Goal: Entertainment & Leisure: Consume media (video, audio)

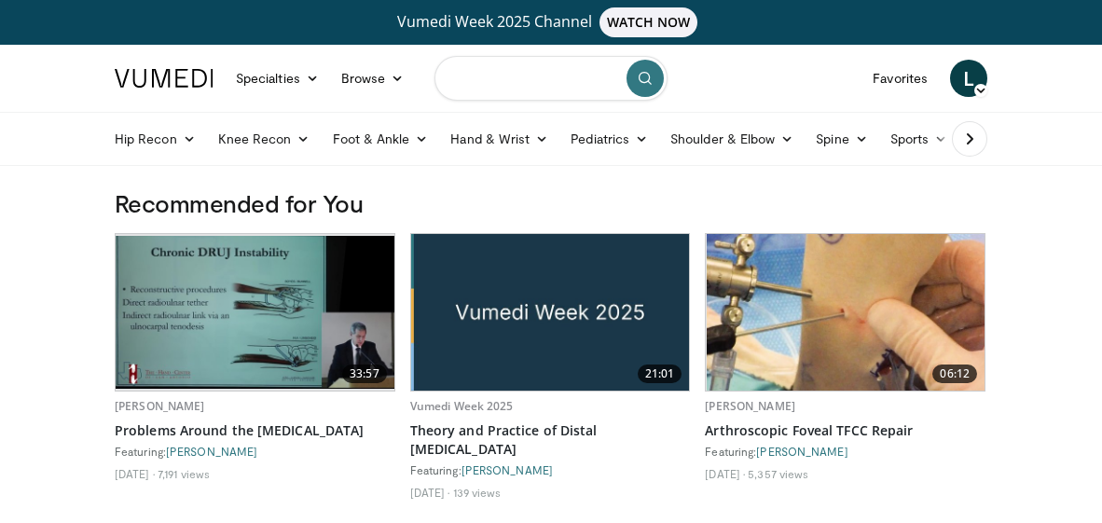
click at [500, 68] on input "Search topics, interventions" at bounding box center [551, 78] width 233 height 45
type input "*********"
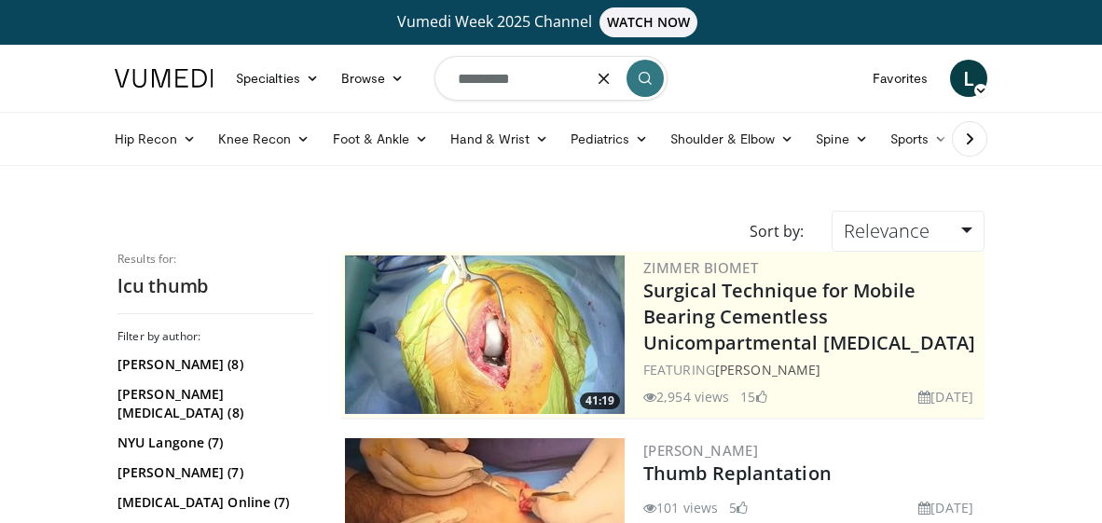
click at [477, 83] on input "*********" at bounding box center [551, 78] width 233 height 45
type input "*********"
click at [644, 76] on icon "submit" at bounding box center [645, 78] width 15 height 15
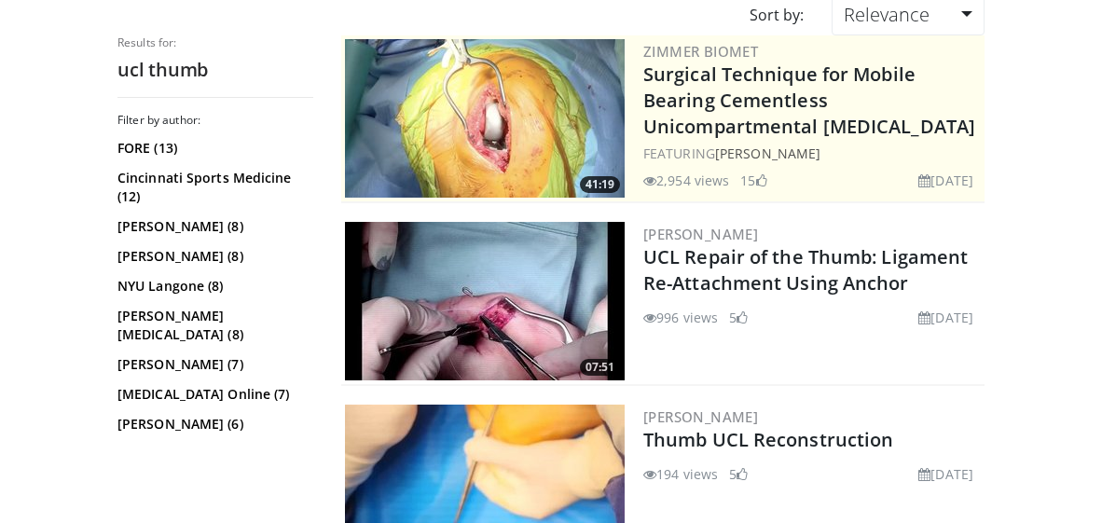
scroll to position [216, 0]
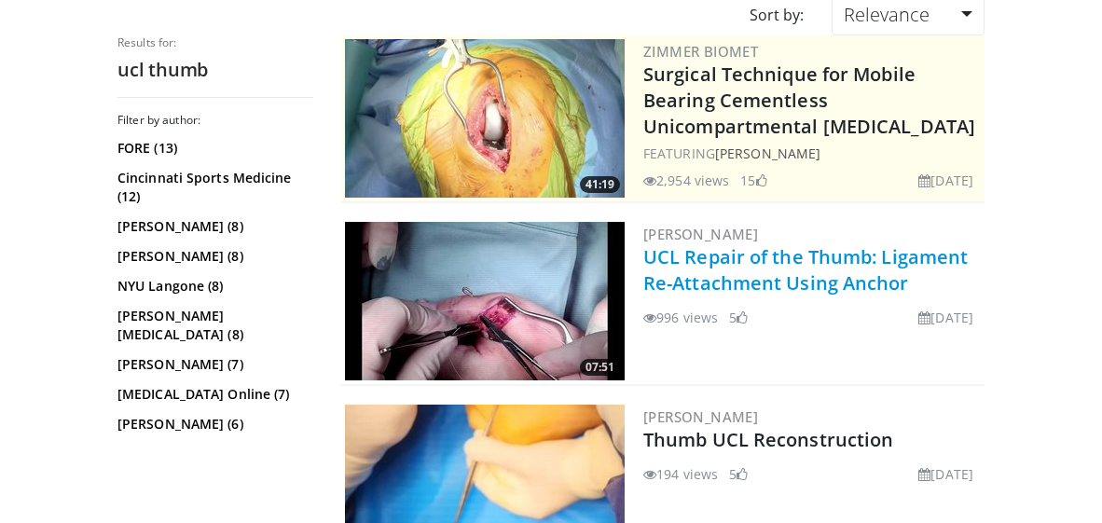
click at [742, 265] on link "UCL Repair of the Thumb: Ligament Re-Attachment Using Anchor" at bounding box center [805, 269] width 325 height 51
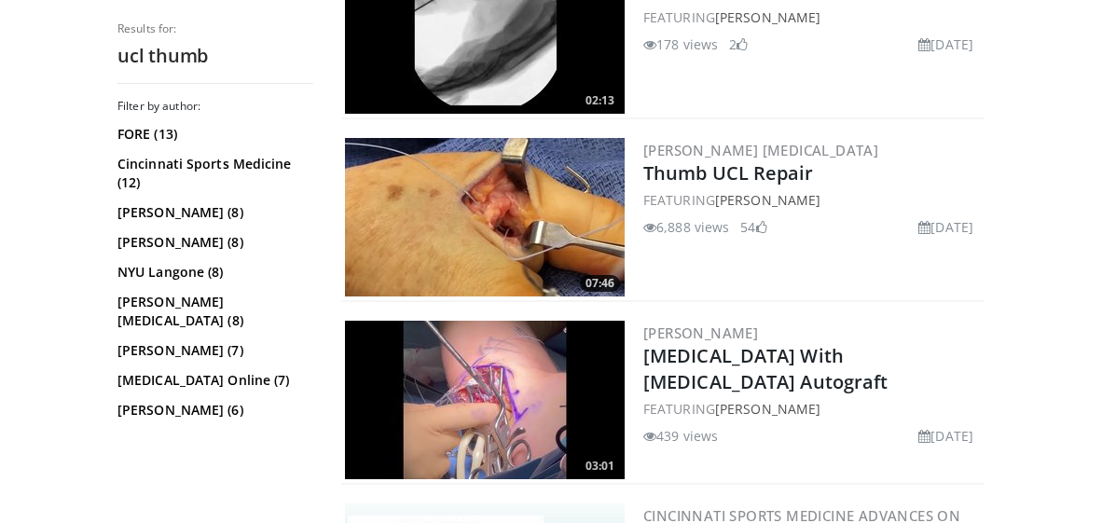
scroll to position [1761, 0]
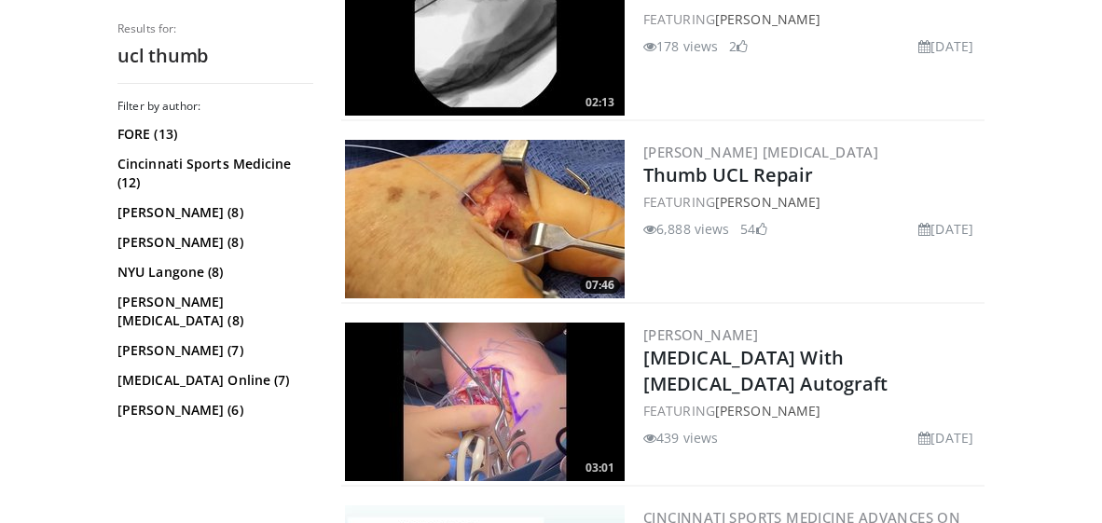
click at [520, 220] on img at bounding box center [485, 219] width 280 height 159
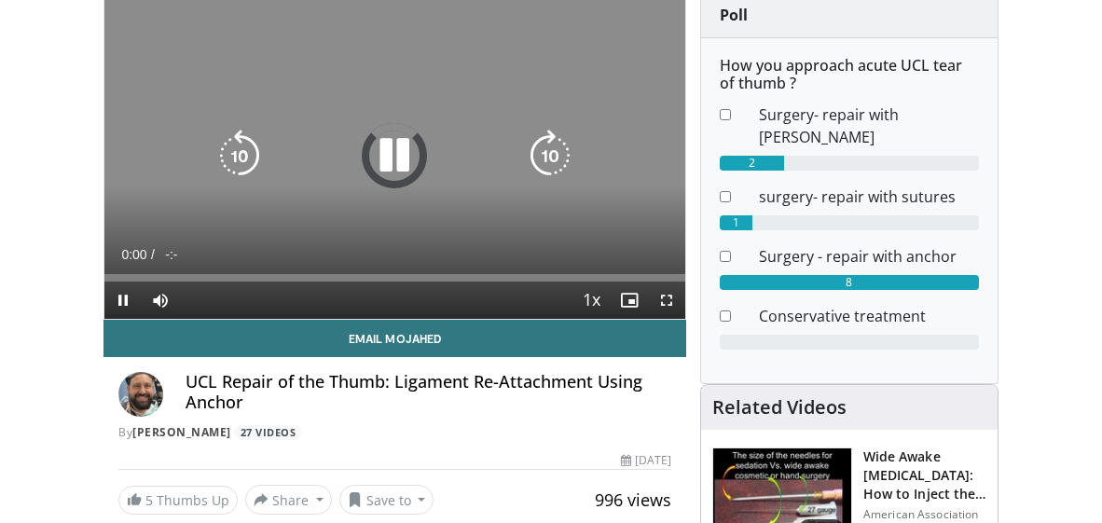
click at [671, 304] on span "Video Player" at bounding box center [666, 300] width 37 height 37
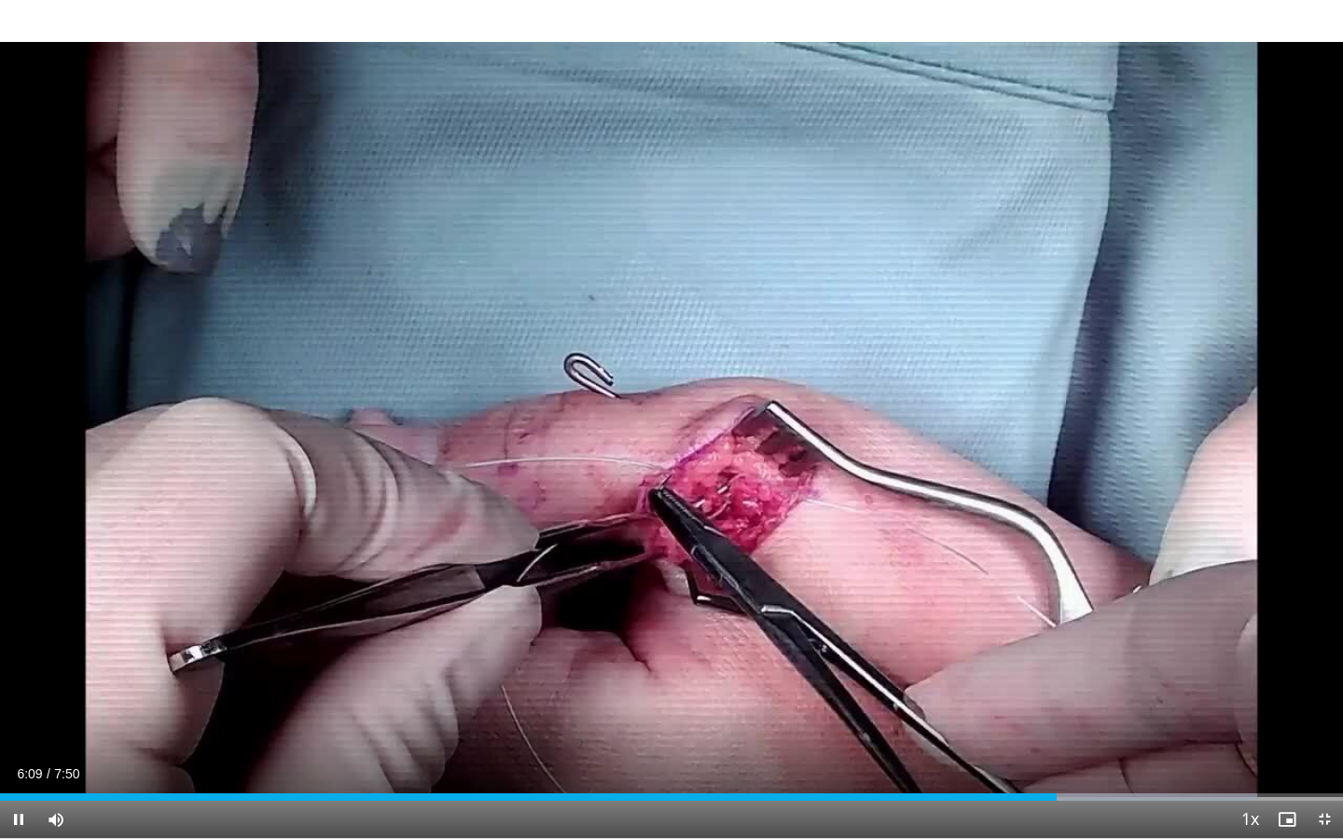
click at [1101, 522] on span "Video Player" at bounding box center [1324, 819] width 37 height 37
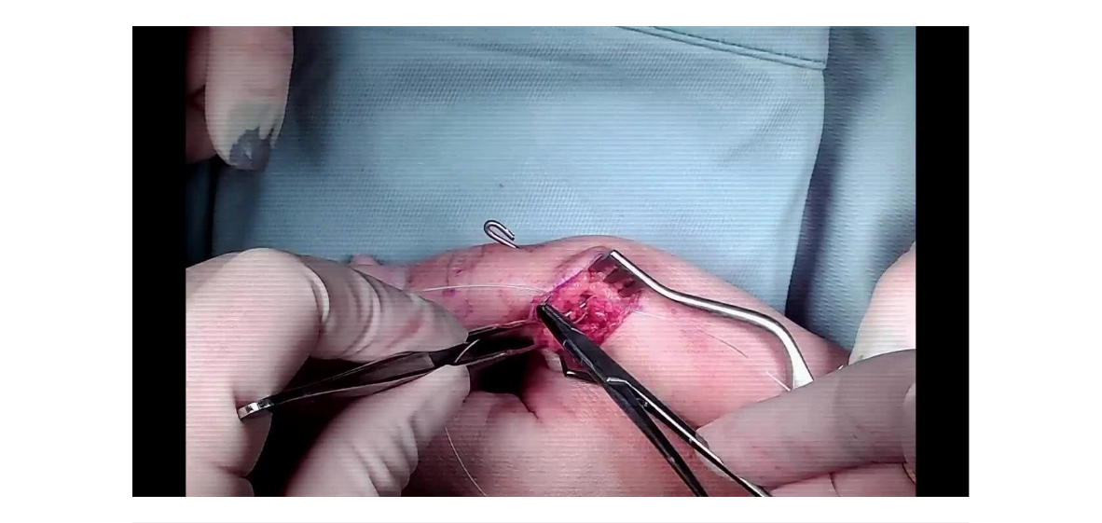
scroll to position [197, 0]
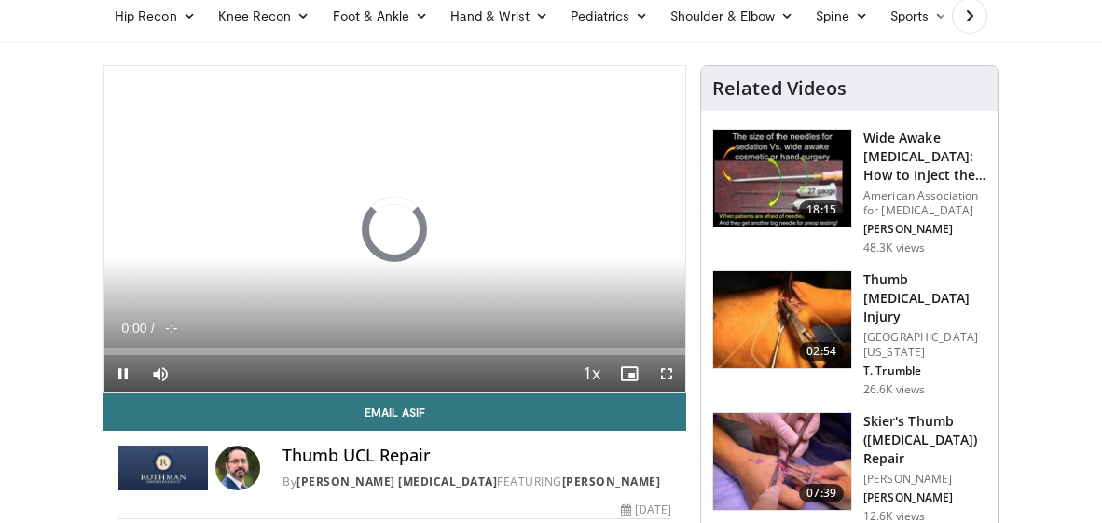
scroll to position [125, 0]
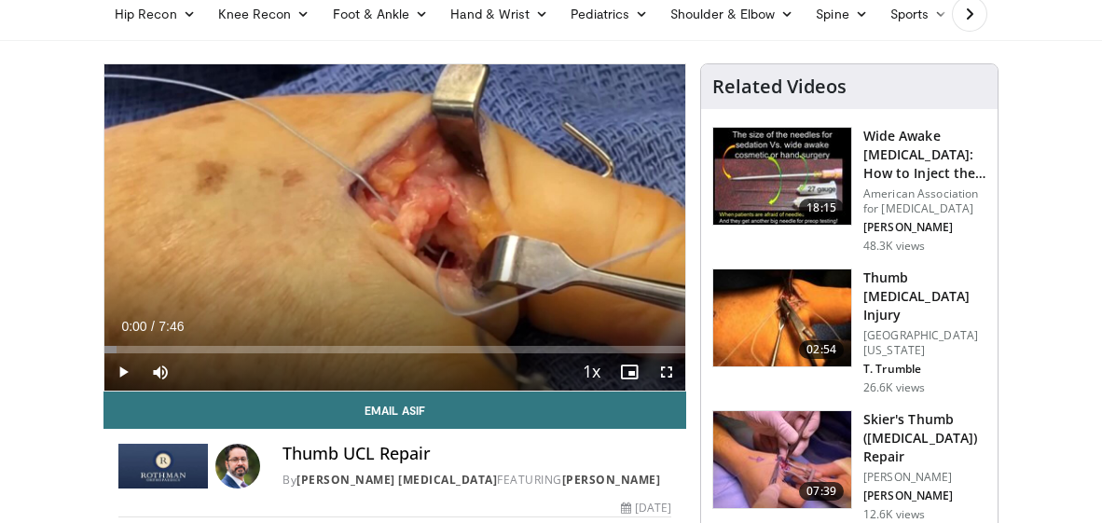
click at [669, 377] on span "Video Player" at bounding box center [666, 371] width 37 height 37
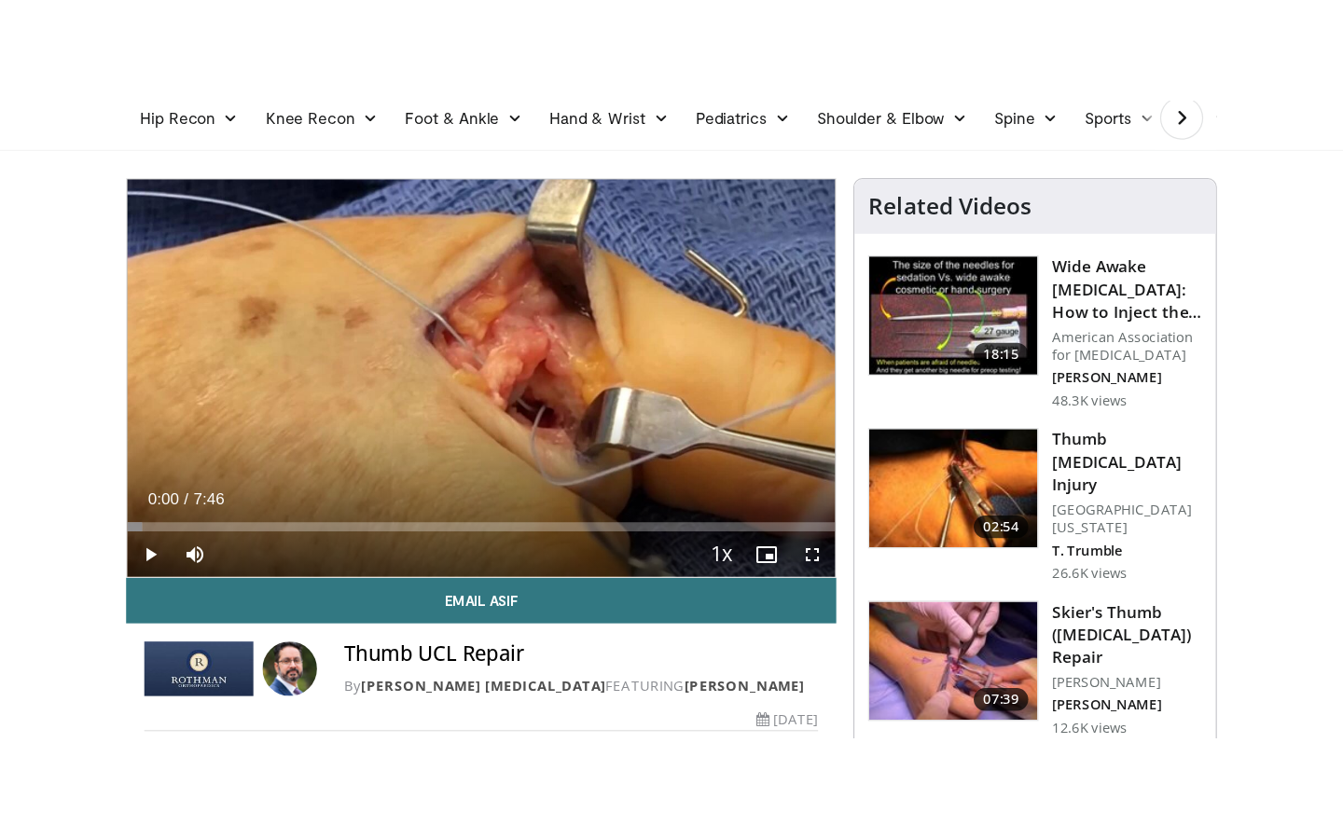
scroll to position [0, 0]
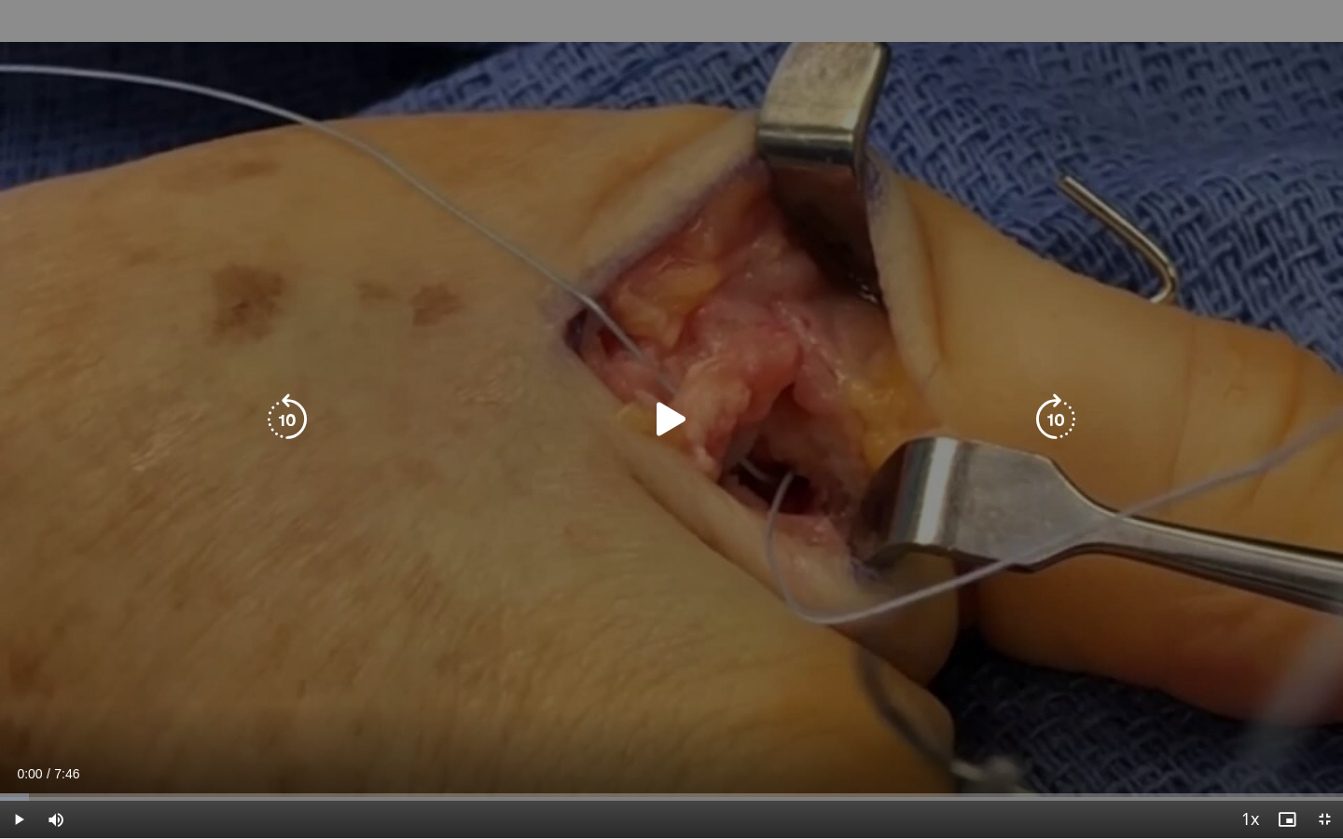
click at [650, 420] on icon "Video Player" at bounding box center [671, 420] width 52 height 52
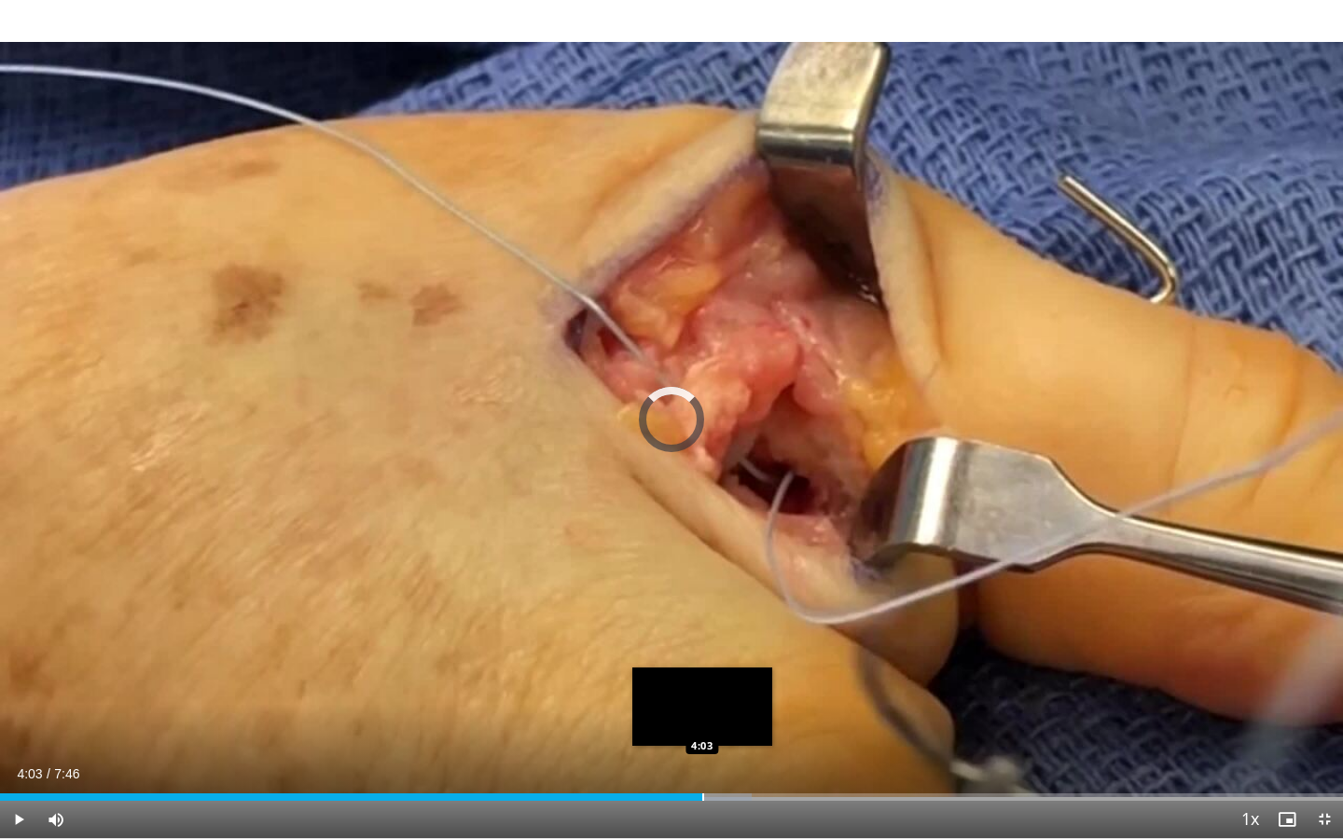
click at [702, 522] on div "Progress Bar" at bounding box center [703, 797] width 2 height 7
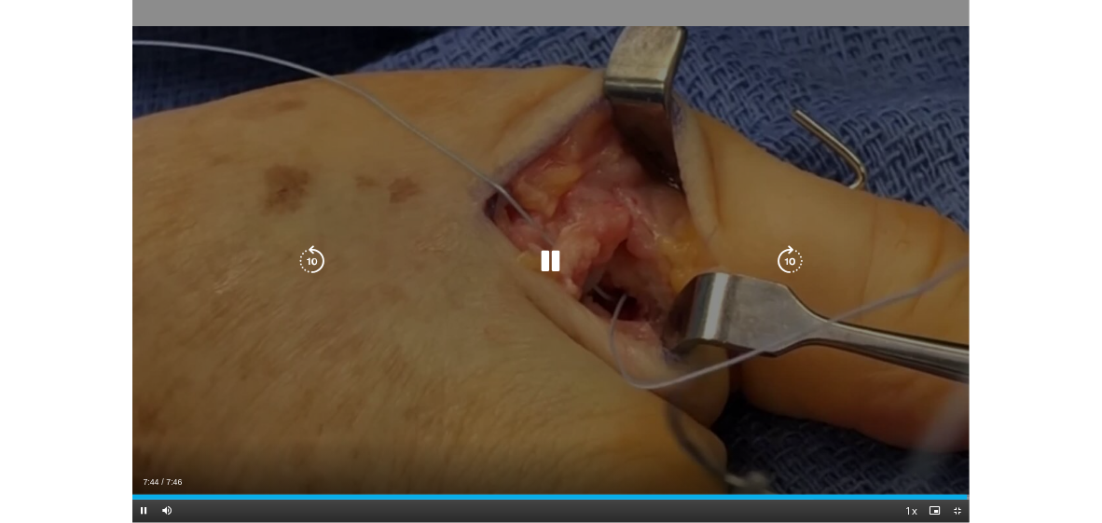
scroll to position [125, 0]
